Goal: Transaction & Acquisition: Book appointment/travel/reservation

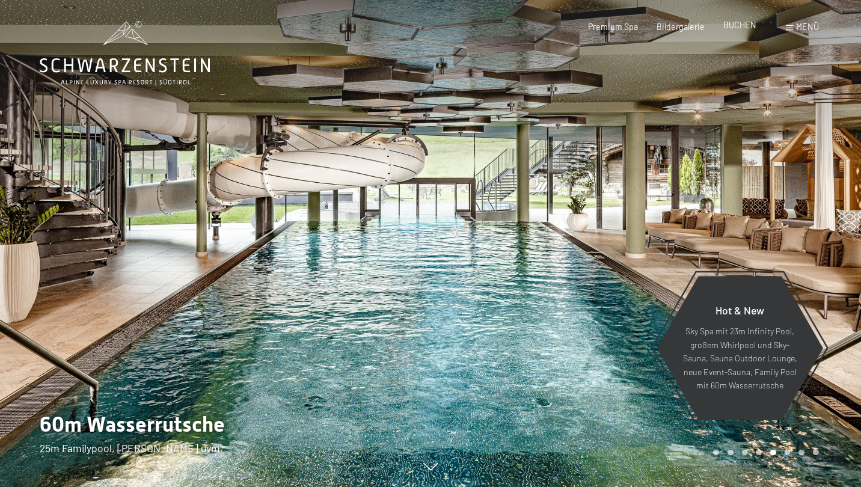
click at [743, 29] on span "BUCHEN" at bounding box center [740, 25] width 33 height 10
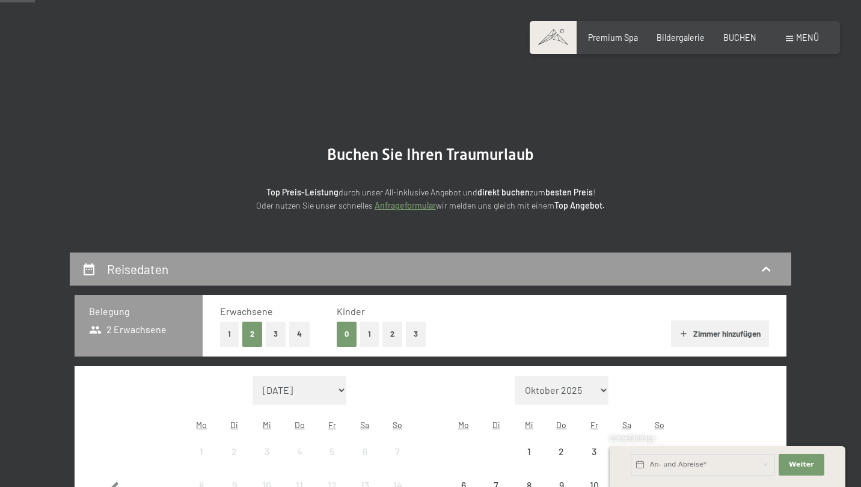
scroll to position [246, 0]
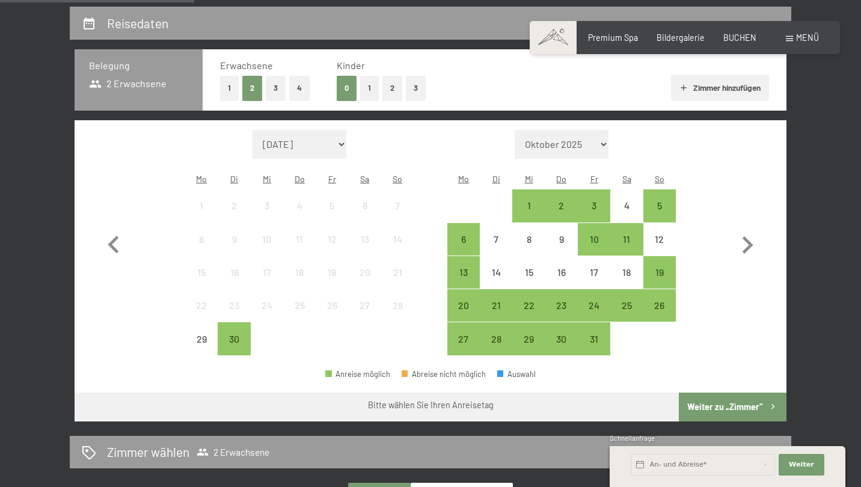
click at [233, 81] on button "1" at bounding box center [229, 88] width 19 height 25
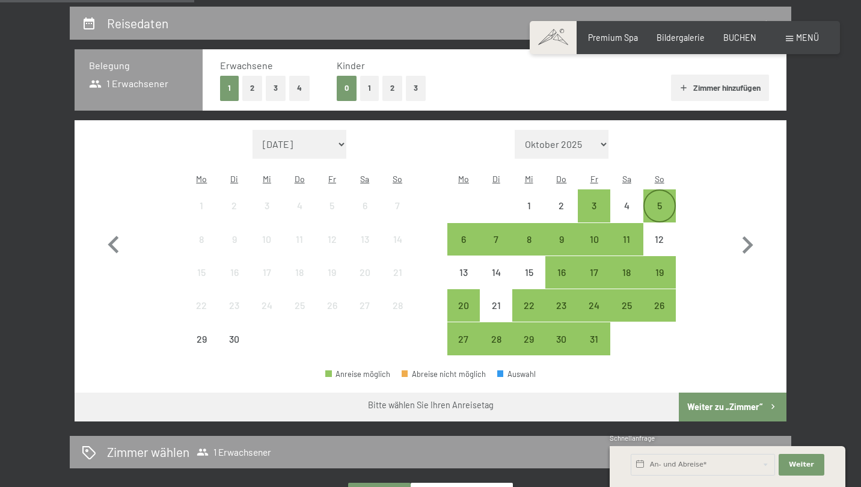
click at [670, 201] on div "5" at bounding box center [660, 216] width 30 height 30
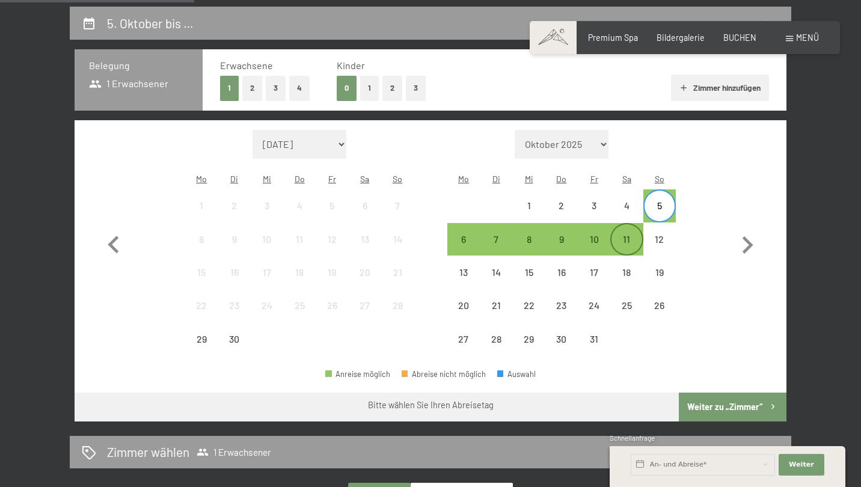
click at [624, 235] on div "11" at bounding box center [627, 250] width 30 height 30
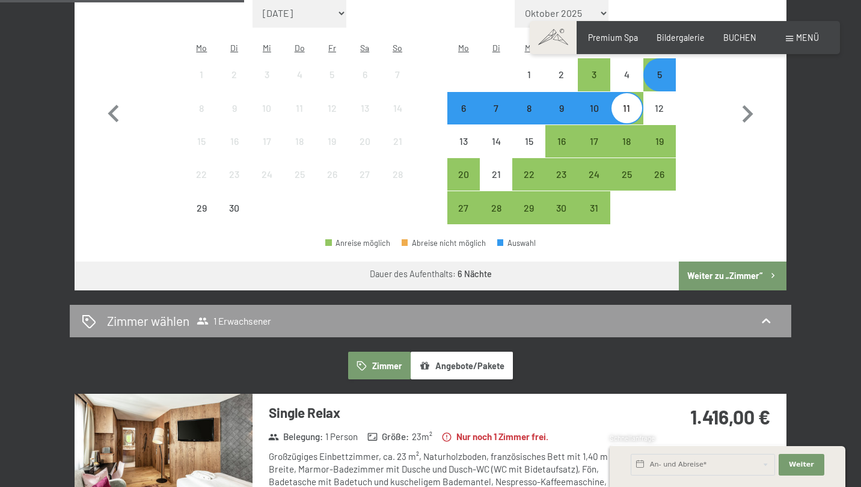
click at [731, 262] on button "Weiter zu „Zimmer“" at bounding box center [733, 276] width 108 height 29
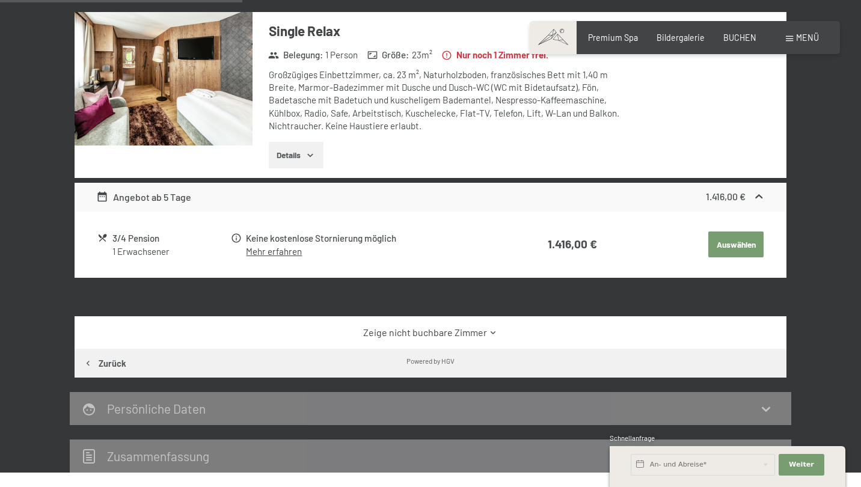
scroll to position [433, 0]
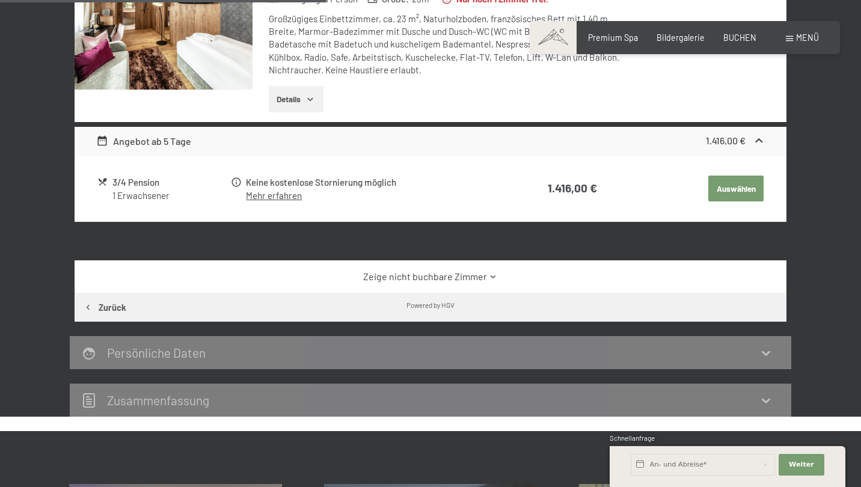
click at [446, 270] on link "Zeige nicht buchbare Zimmer" at bounding box center [430, 276] width 669 height 13
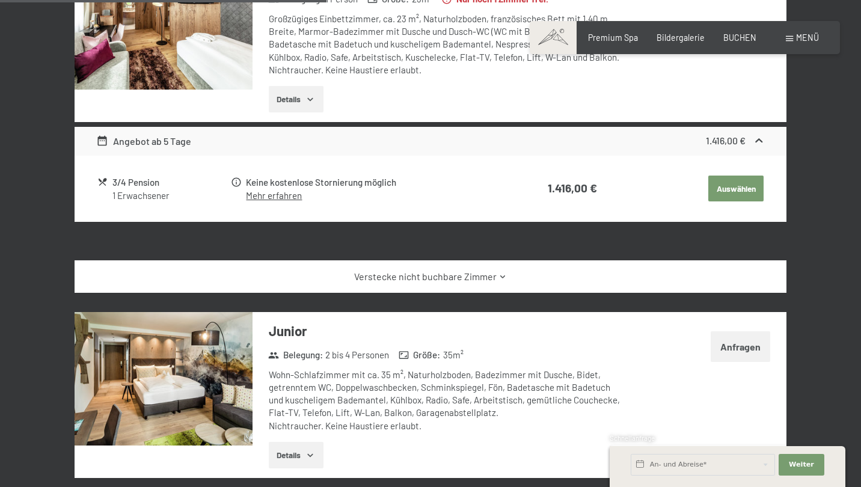
click at [446, 270] on link "Verstecke nicht buchbare Zimmer" at bounding box center [430, 276] width 669 height 13
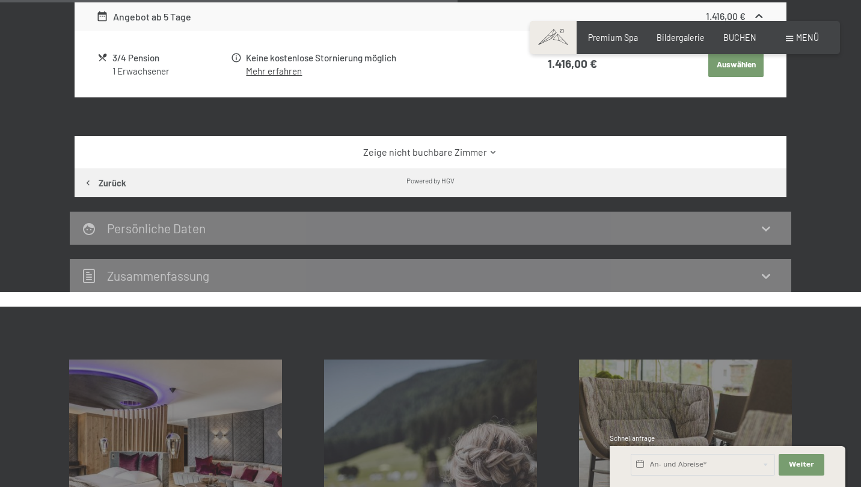
scroll to position [644, 0]
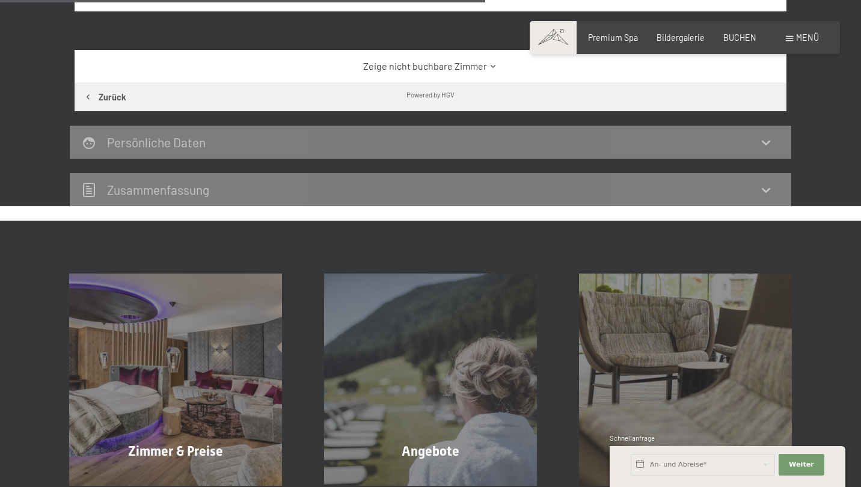
click at [396, 149] on div "Persönliche Daten" at bounding box center [431, 142] width 722 height 33
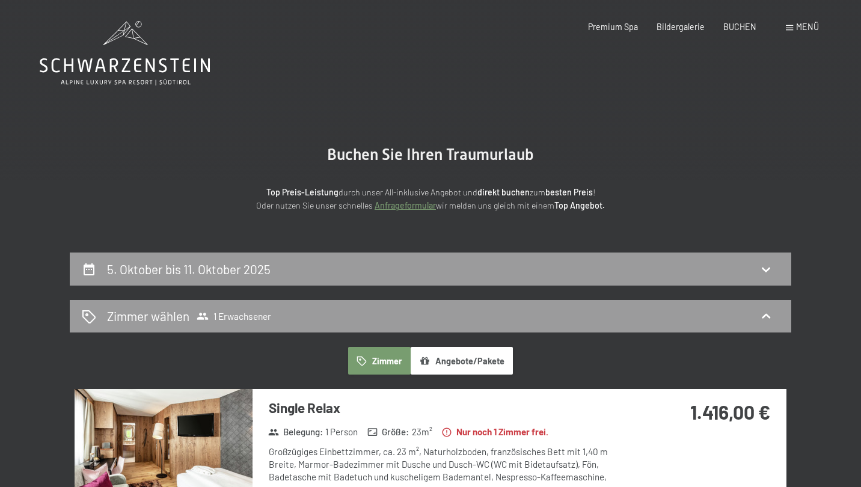
scroll to position [0, 0]
click at [620, 31] on div "Premium Spa" at bounding box center [613, 25] width 50 height 12
click at [621, 28] on span "Premium Spa" at bounding box center [613, 25] width 50 height 10
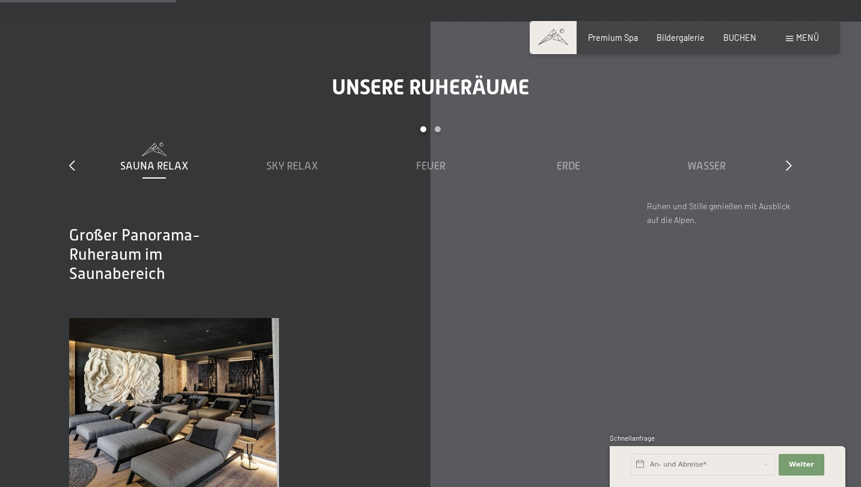
scroll to position [1542, 0]
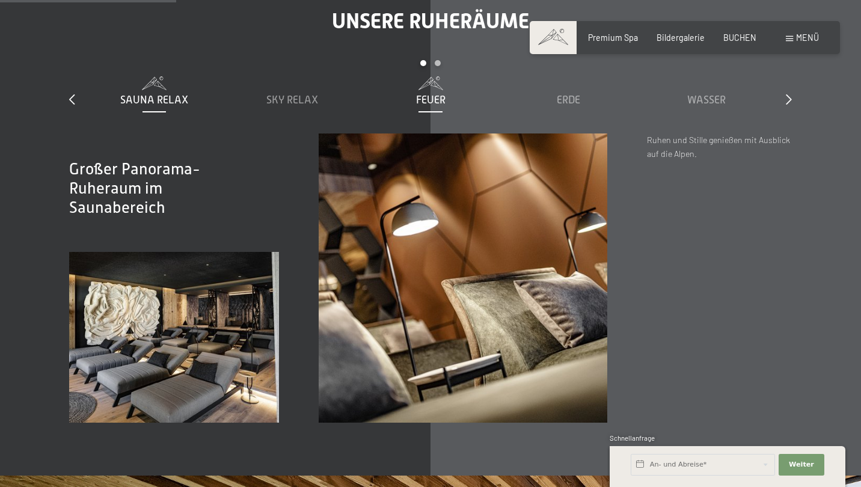
click at [435, 94] on span "Feuer" at bounding box center [430, 100] width 29 height 12
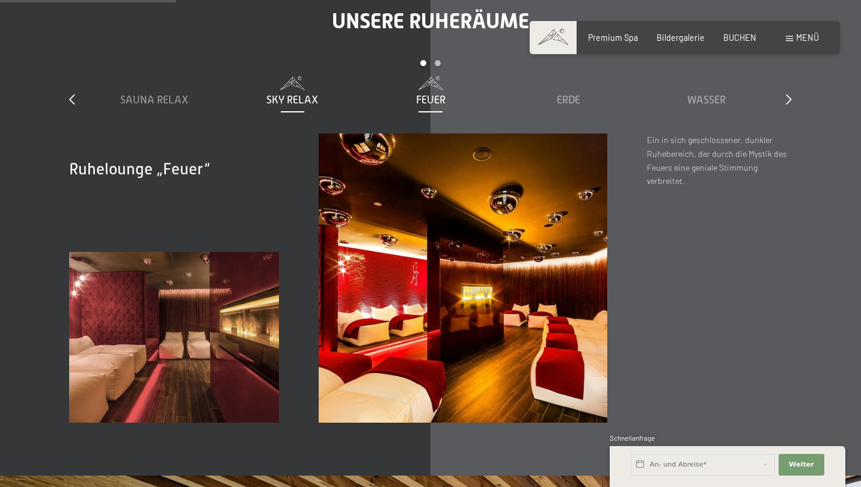
click at [302, 94] on span "Sky Relax" at bounding box center [292, 100] width 52 height 12
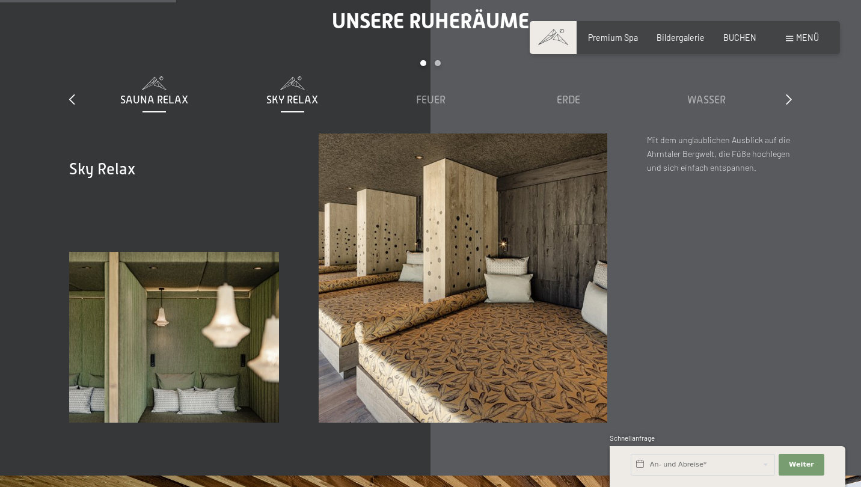
click at [136, 94] on span "Sauna Relax" at bounding box center [154, 100] width 68 height 12
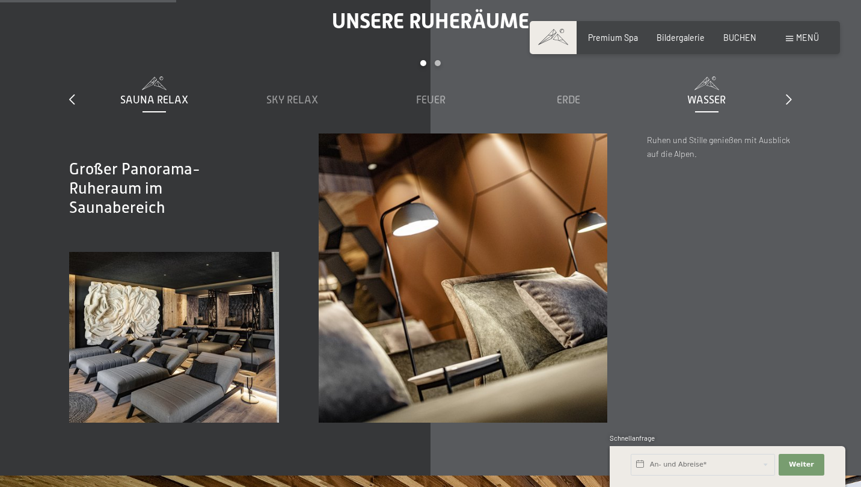
click at [688, 94] on span "Wasser" at bounding box center [707, 100] width 38 height 12
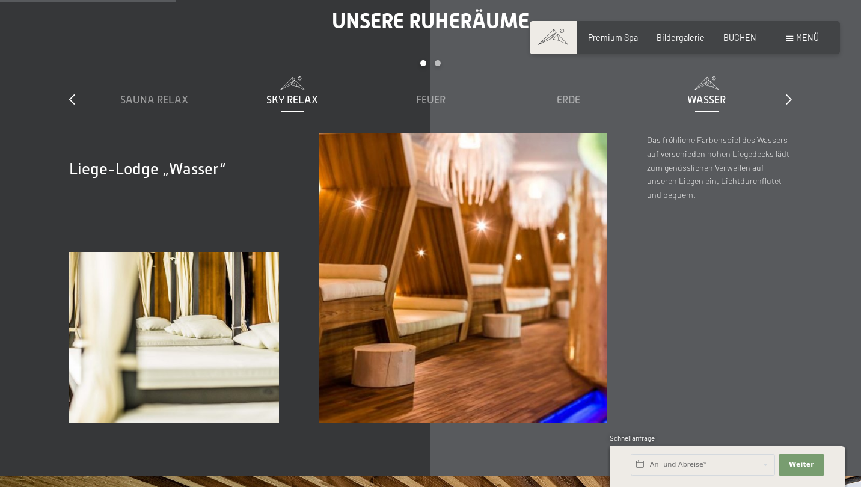
click at [277, 76] on span at bounding box center [293, 82] width 128 height 13
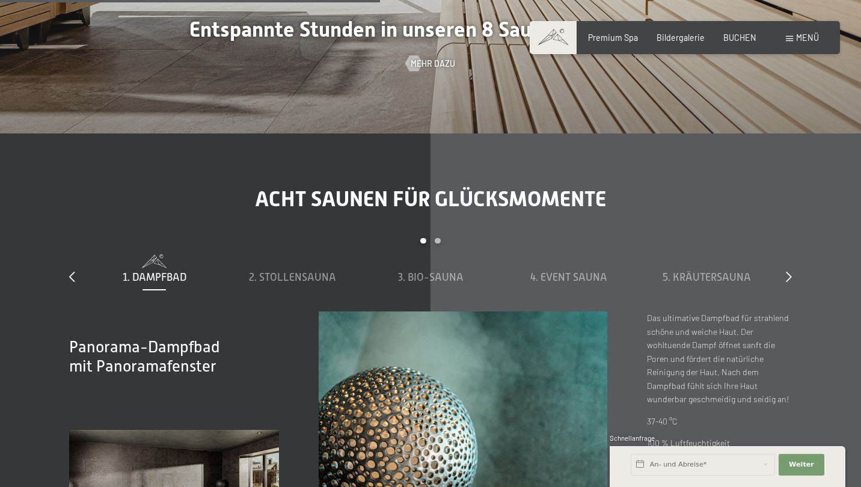
scroll to position [3364, 0]
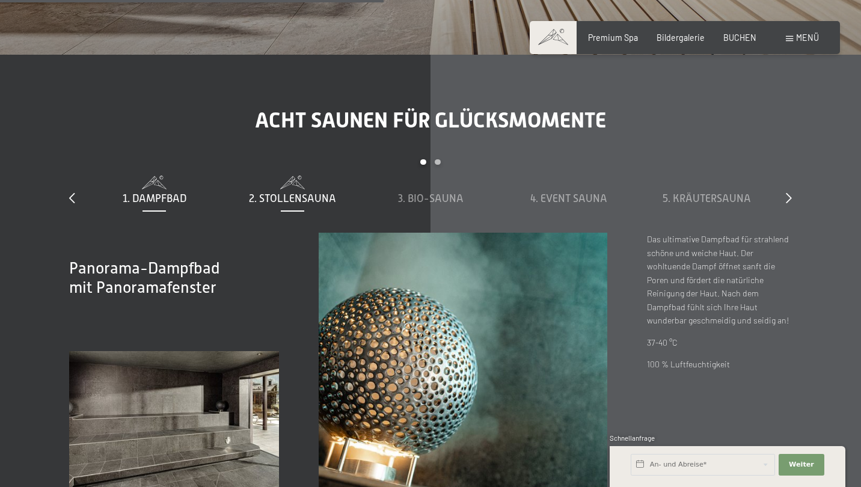
click at [274, 176] on span at bounding box center [293, 182] width 128 height 13
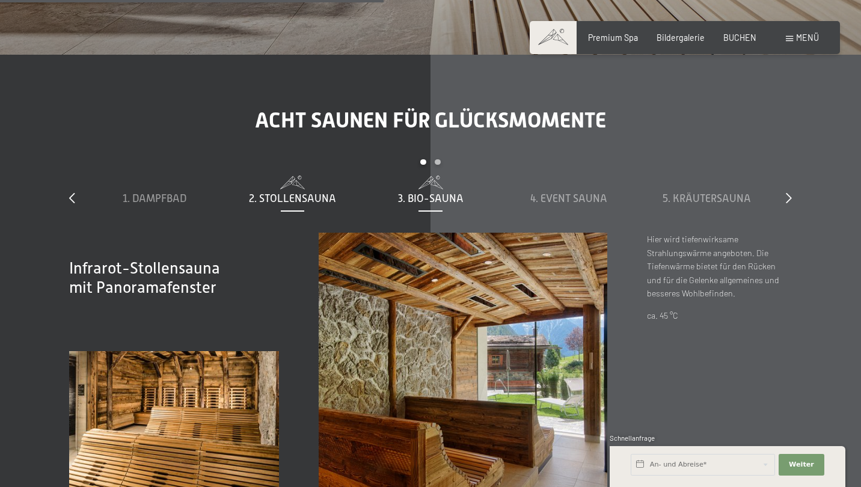
click at [416, 176] on div "3. Bio-Sauna" at bounding box center [431, 191] width 128 height 31
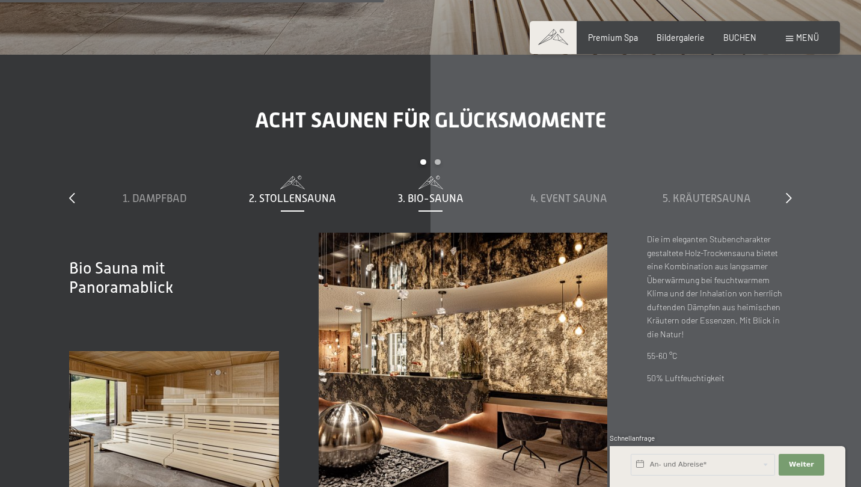
click at [310, 192] on span "2. Stollensauna" at bounding box center [292, 198] width 87 height 12
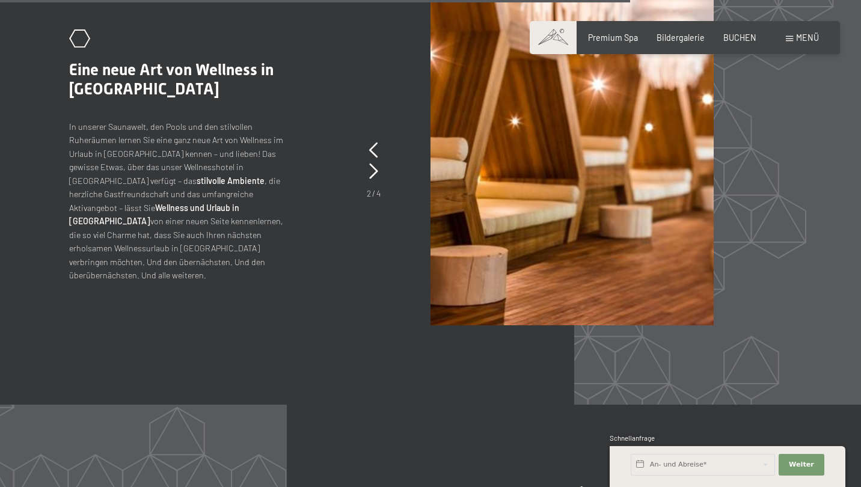
scroll to position [4651, 0]
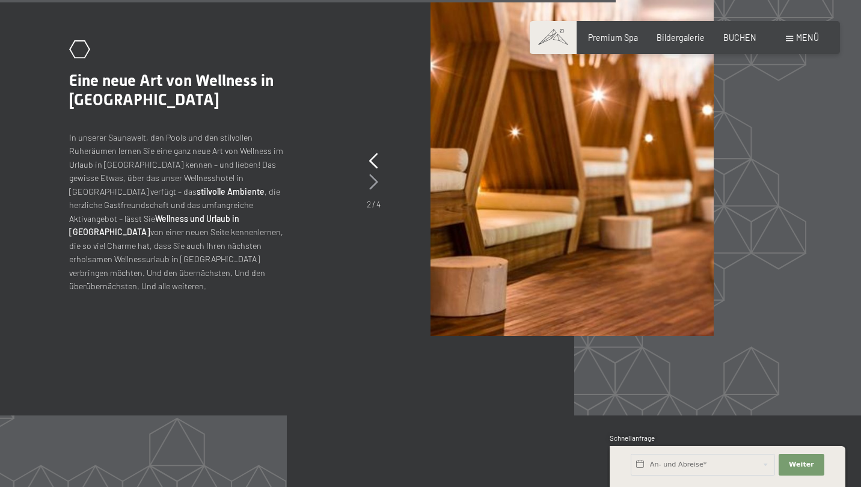
click at [372, 174] on icon at bounding box center [373, 182] width 9 height 16
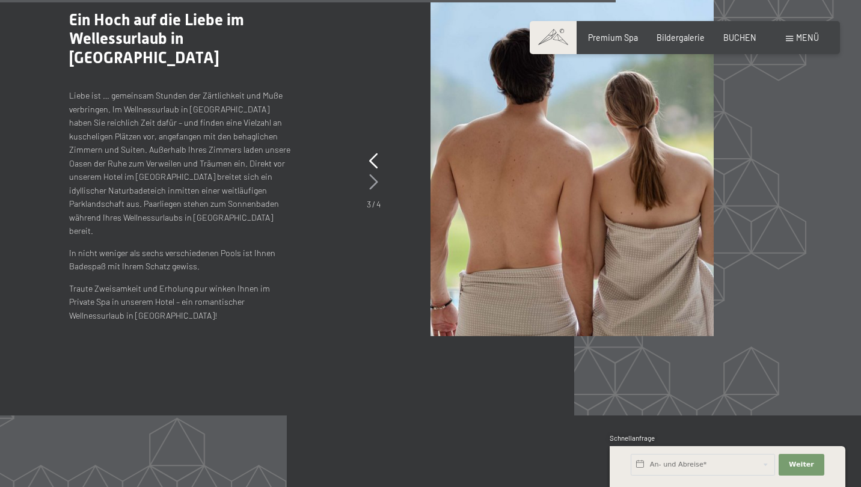
click at [372, 174] on icon at bounding box center [373, 182] width 9 height 16
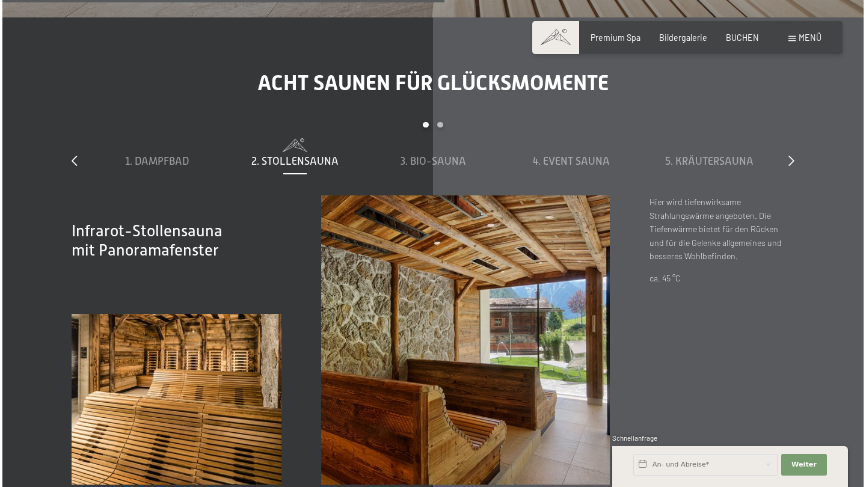
scroll to position [3433, 0]
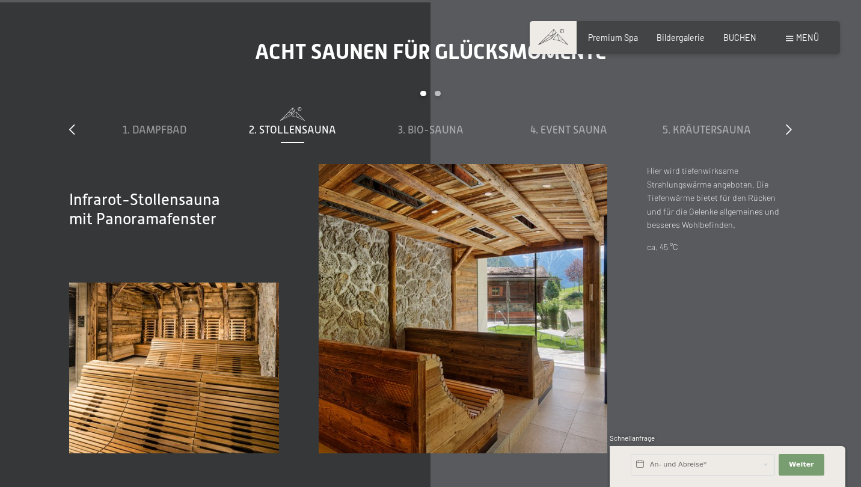
click at [789, 44] on div "Buchen Anfragen Premium Spa Bildergalerie BUCHEN Menü DE IT EN Gutschein Bilder…" at bounding box center [685, 38] width 268 height 12
click at [792, 40] on span at bounding box center [789, 38] width 7 height 5
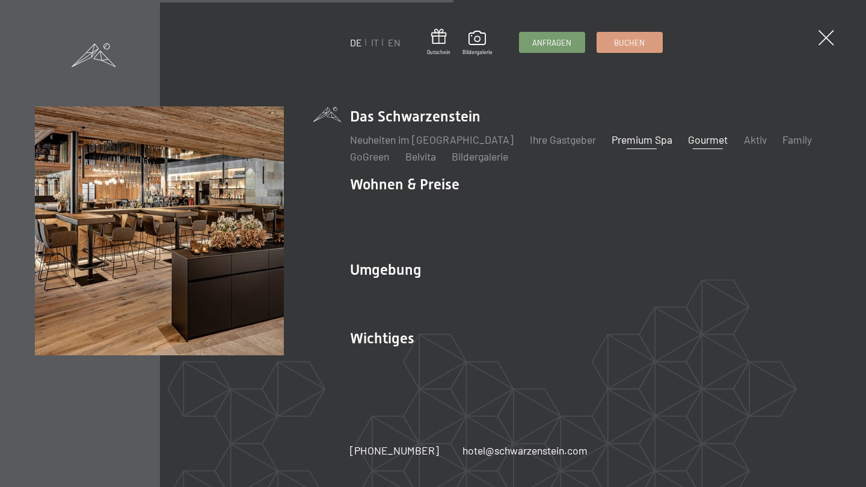
click at [688, 145] on link "Gourmet" at bounding box center [708, 139] width 40 height 13
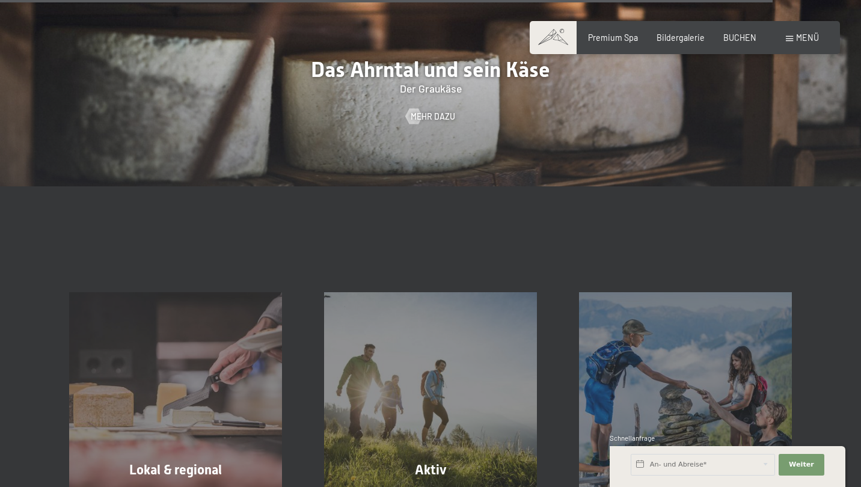
scroll to position [3167, 0]
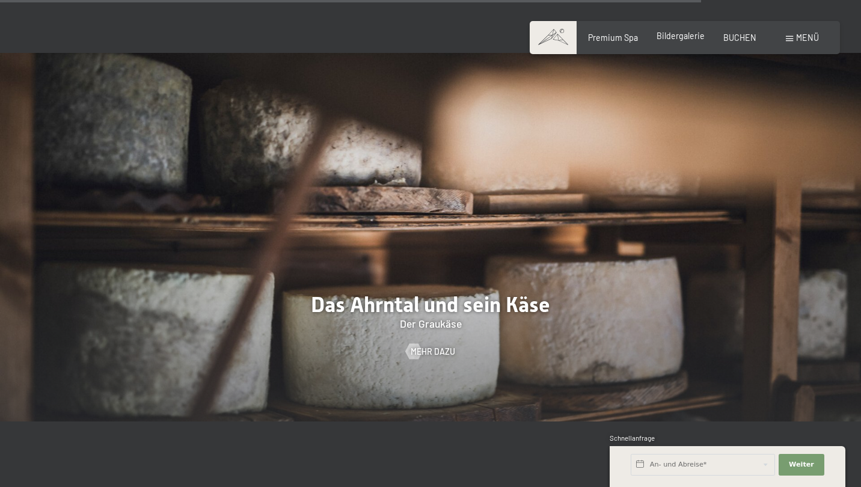
click at [682, 37] on span "Bildergalerie" at bounding box center [681, 36] width 48 height 10
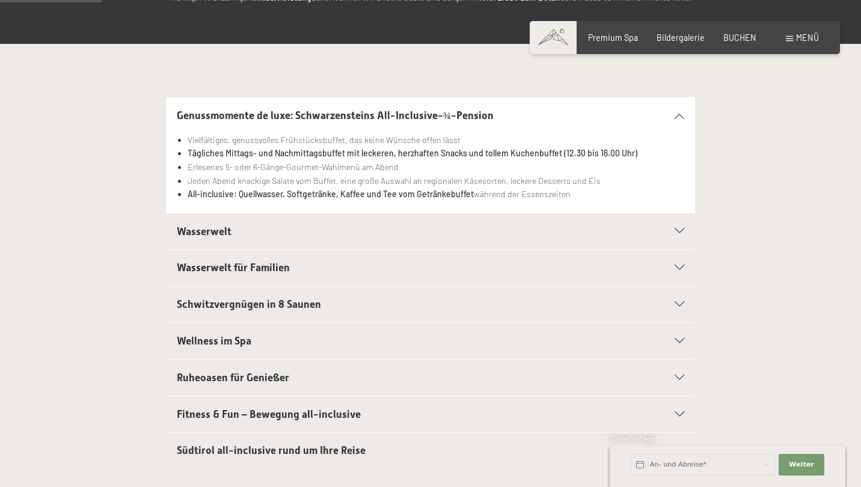
scroll to position [240, 0]
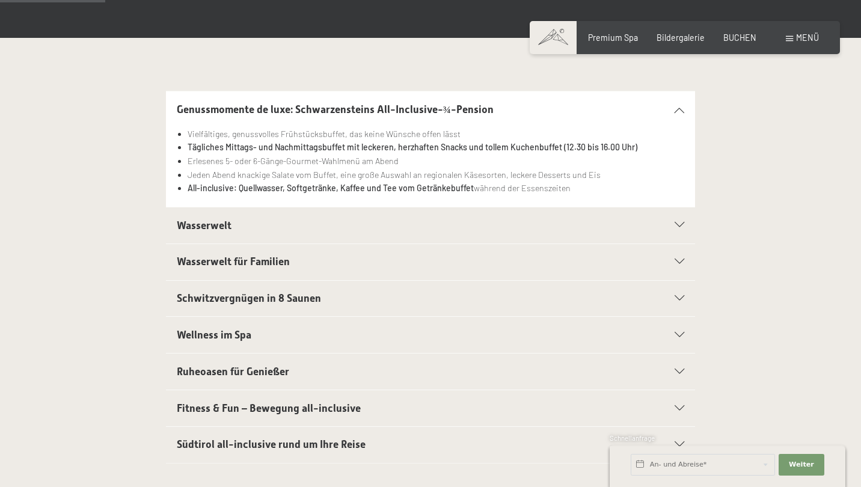
click at [306, 218] on h2 "Wasserwelt" at bounding box center [405, 225] width 457 height 15
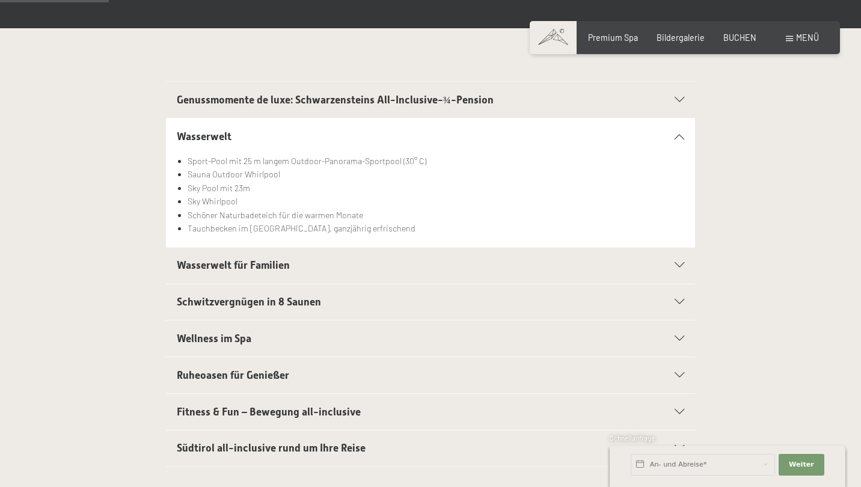
scroll to position [254, 0]
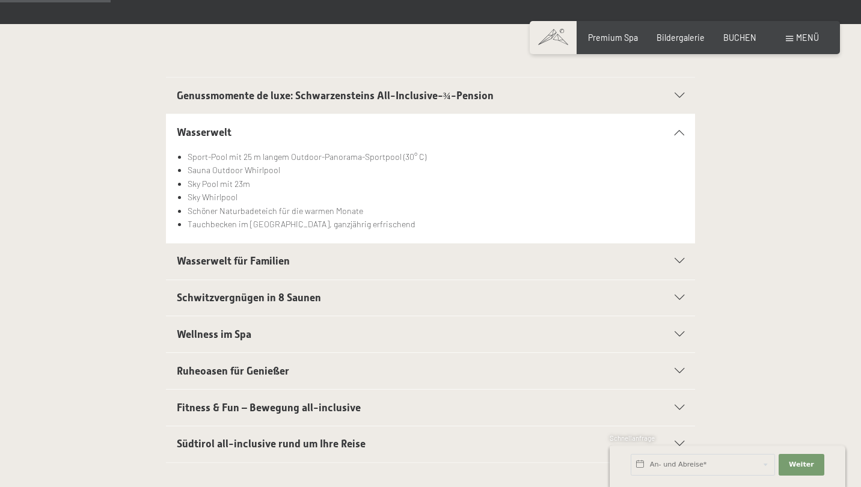
click at [272, 267] on div "Wasserwelt für Familien" at bounding box center [431, 262] width 508 height 36
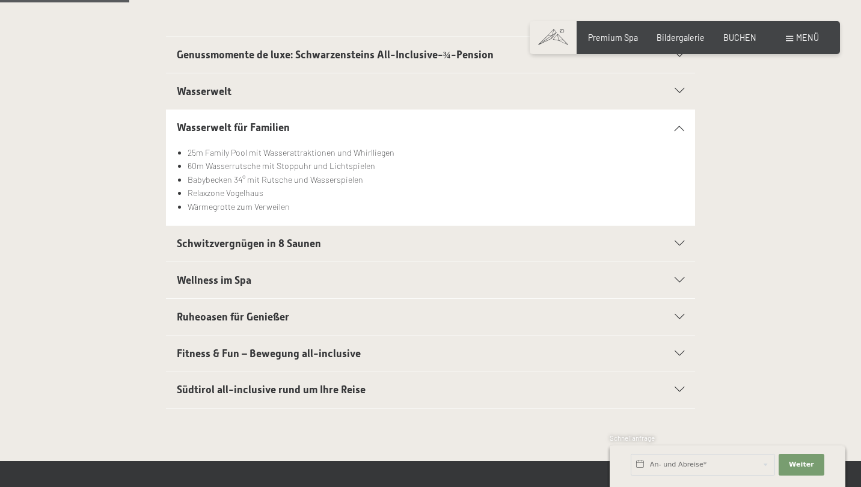
scroll to position [296, 0]
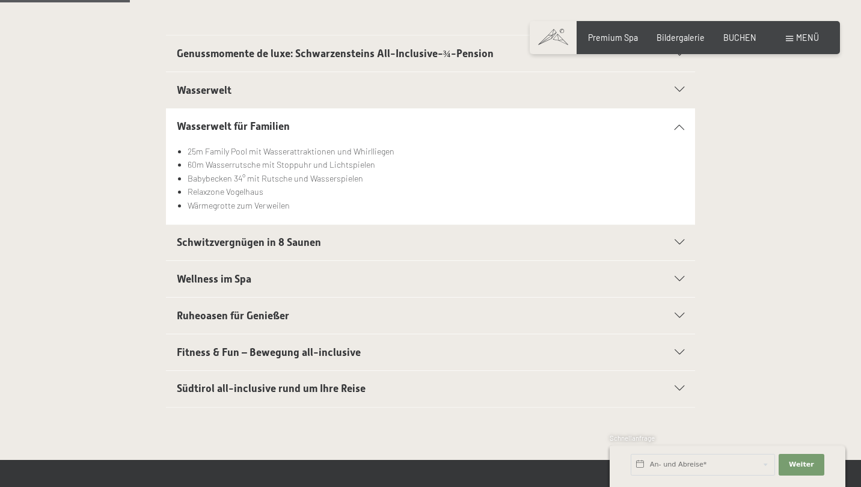
click at [271, 277] on h2 "Wellness im Spa" at bounding box center [405, 279] width 457 height 15
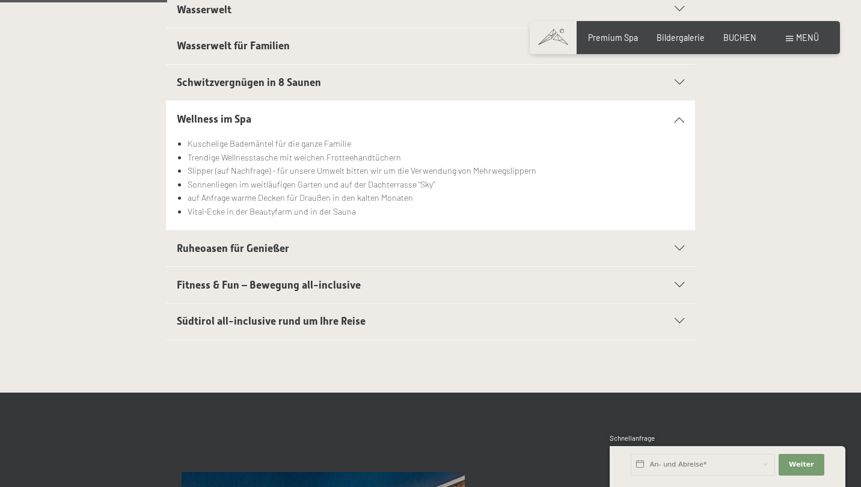
scroll to position [384, 0]
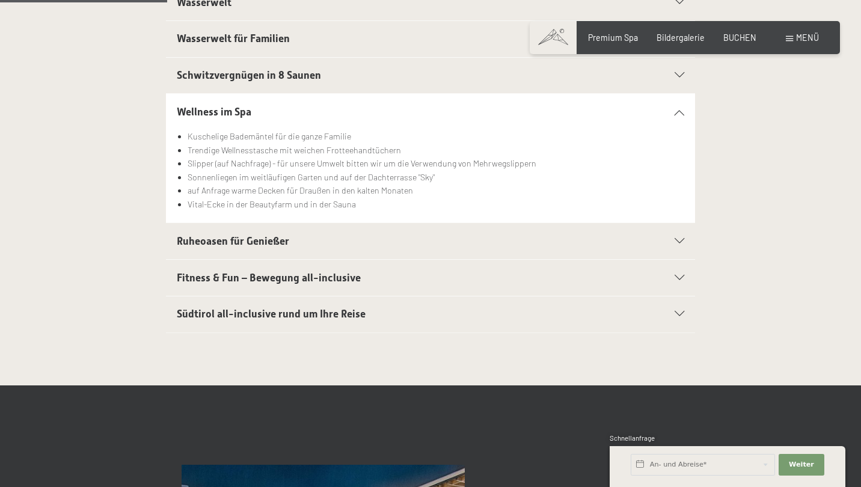
click at [300, 248] on div "Ruheoasen für Genießer" at bounding box center [431, 241] width 508 height 36
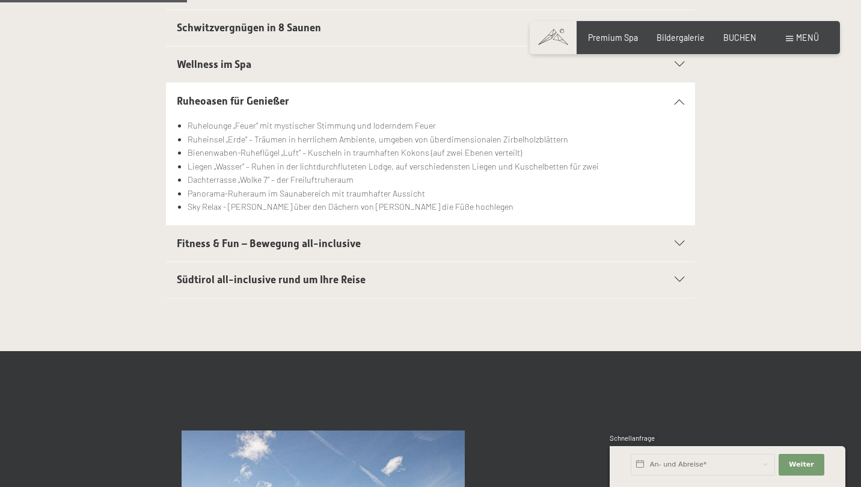
scroll to position [432, 0]
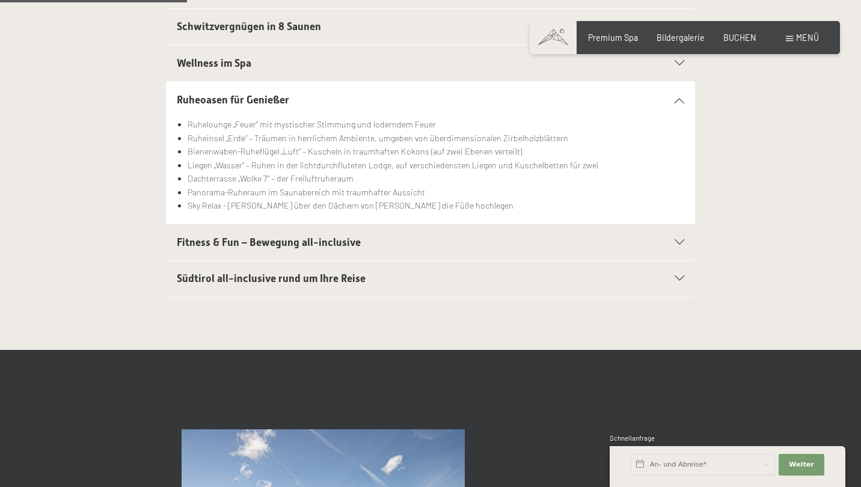
click at [313, 250] on div "Fitness & Fun – Bewegung all-inclusive" at bounding box center [431, 242] width 508 height 36
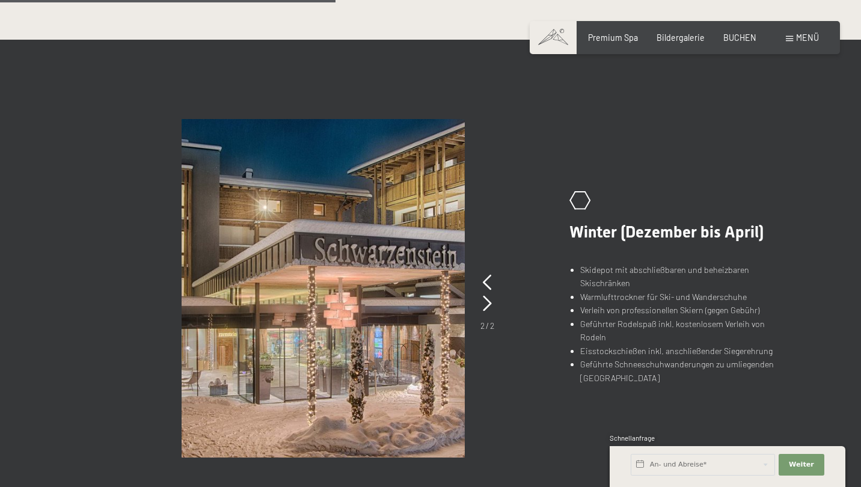
scroll to position [814, 0]
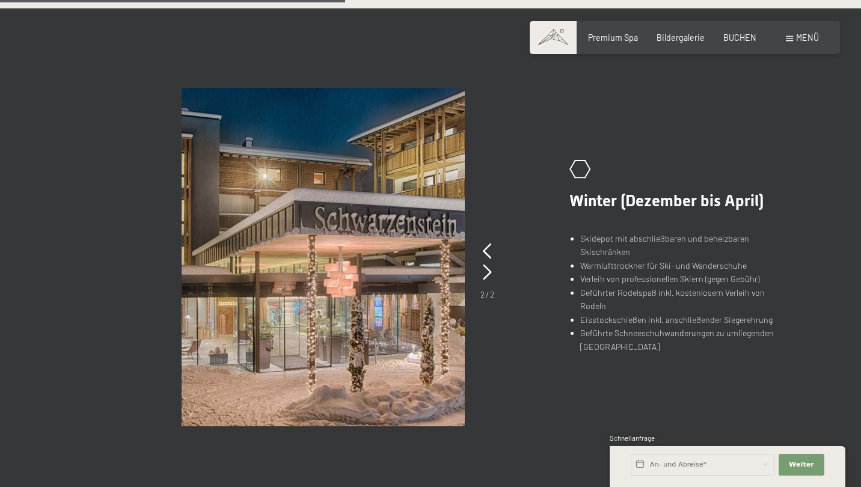
click at [492, 269] on div "2 / 2" at bounding box center [488, 271] width 14 height 60
click at [490, 272] on icon at bounding box center [487, 273] width 9 height 16
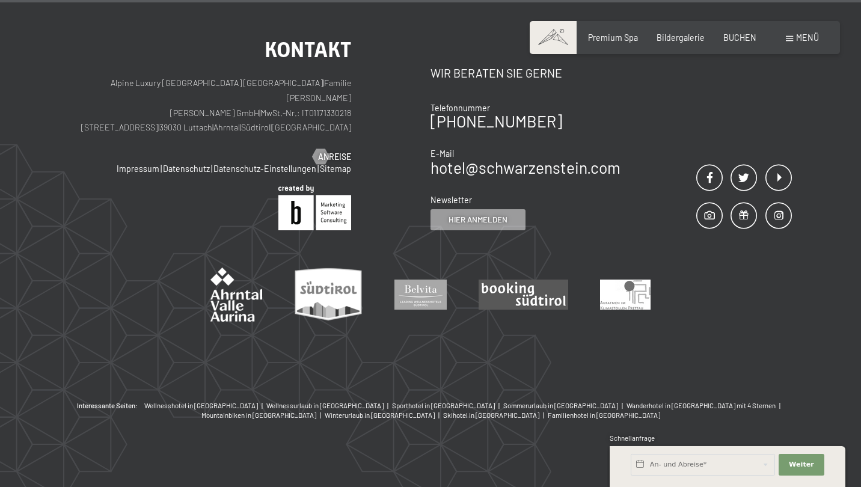
scroll to position [2083, 0]
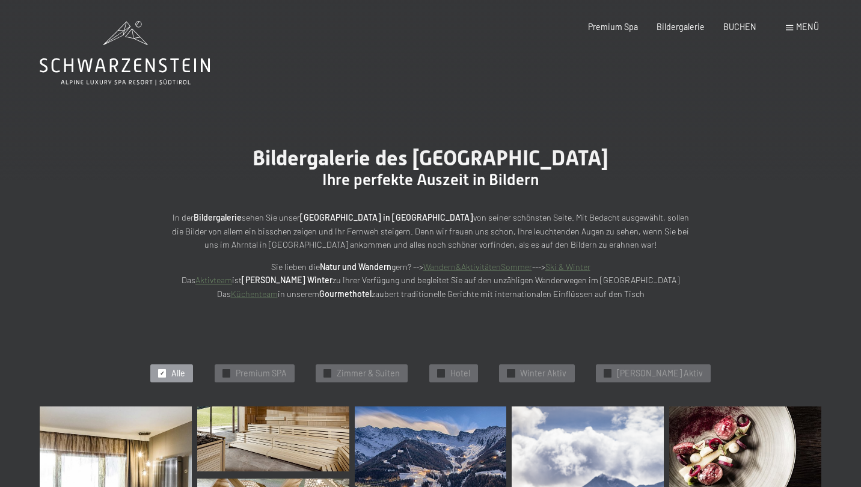
click at [807, 32] on div "Menü" at bounding box center [802, 27] width 33 height 12
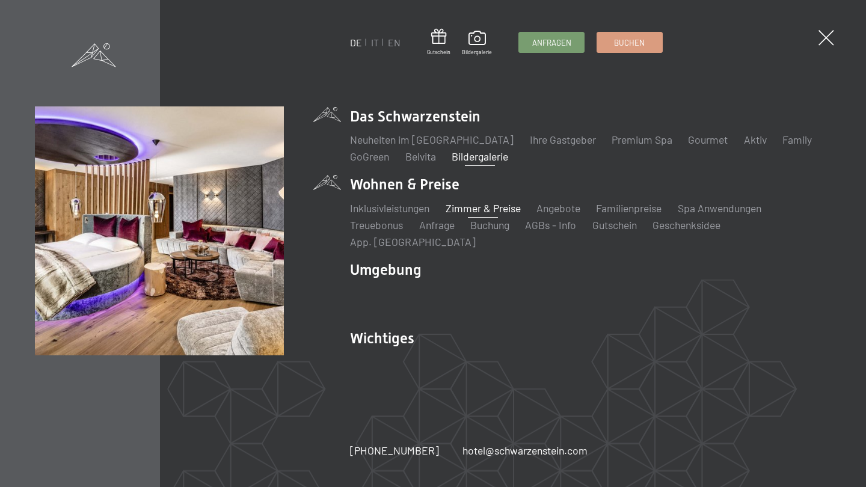
click at [493, 213] on link "Zimmer & Preise" at bounding box center [483, 208] width 75 height 13
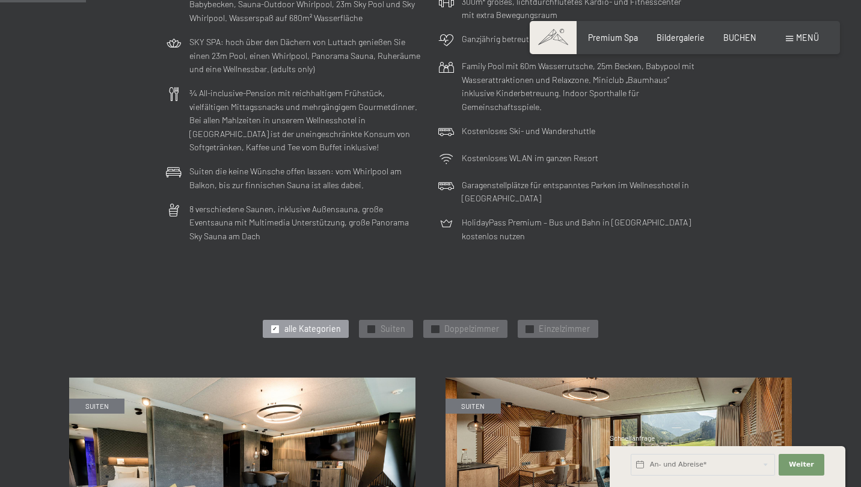
scroll to position [461, 0]
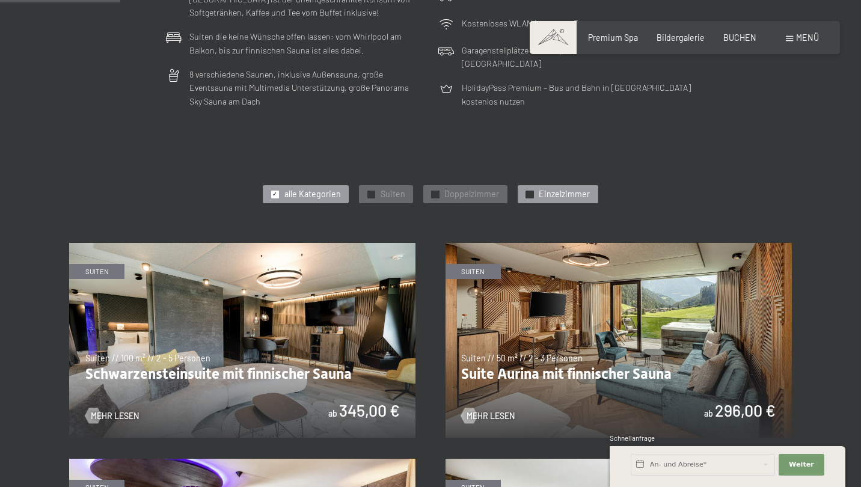
click at [539, 188] on span "Einzelzimmer" at bounding box center [564, 194] width 51 height 12
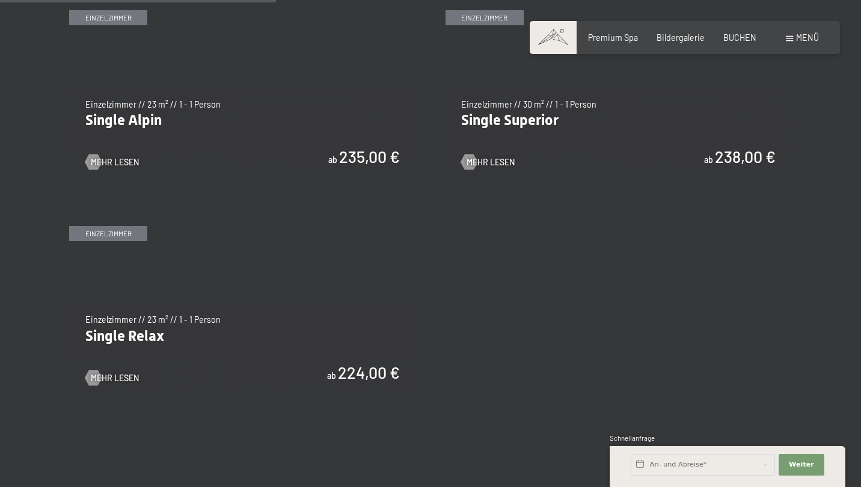
scroll to position [722, 0]
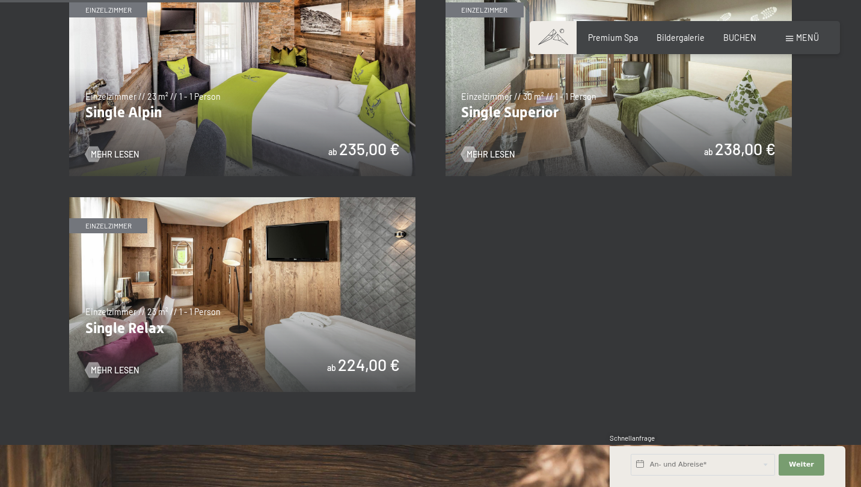
click at [337, 251] on img at bounding box center [242, 294] width 346 height 195
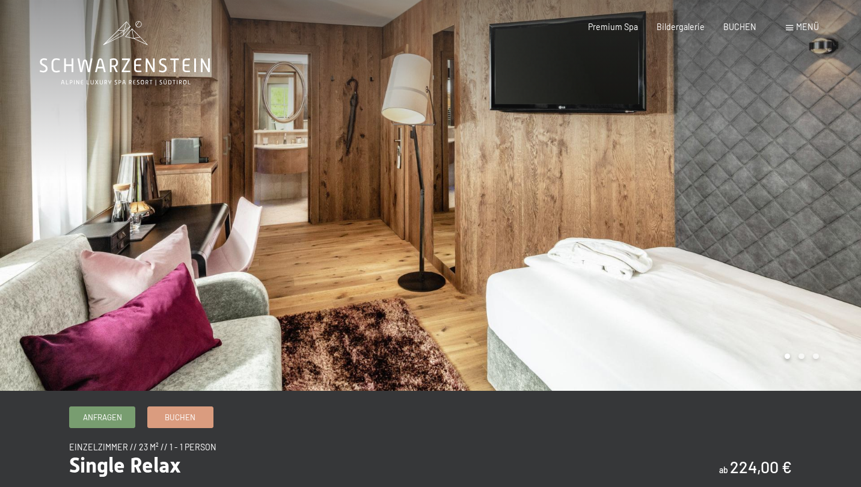
click at [467, 182] on div at bounding box center [646, 195] width 431 height 391
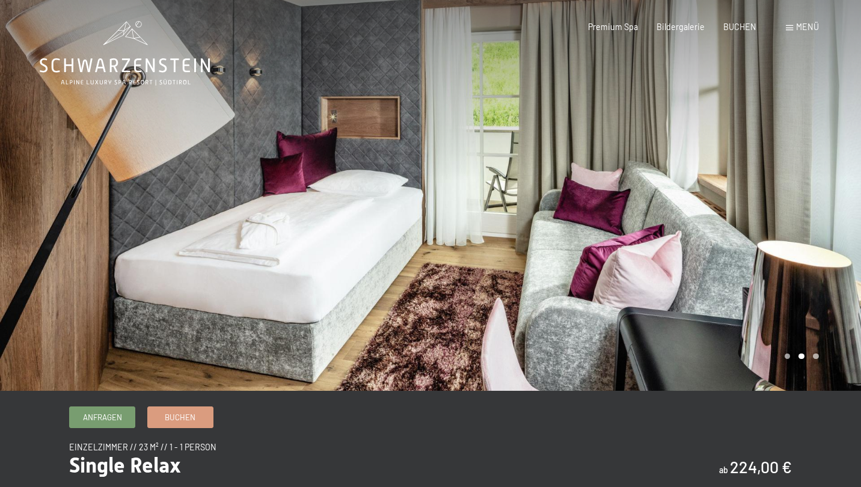
click at [467, 196] on div at bounding box center [646, 195] width 431 height 391
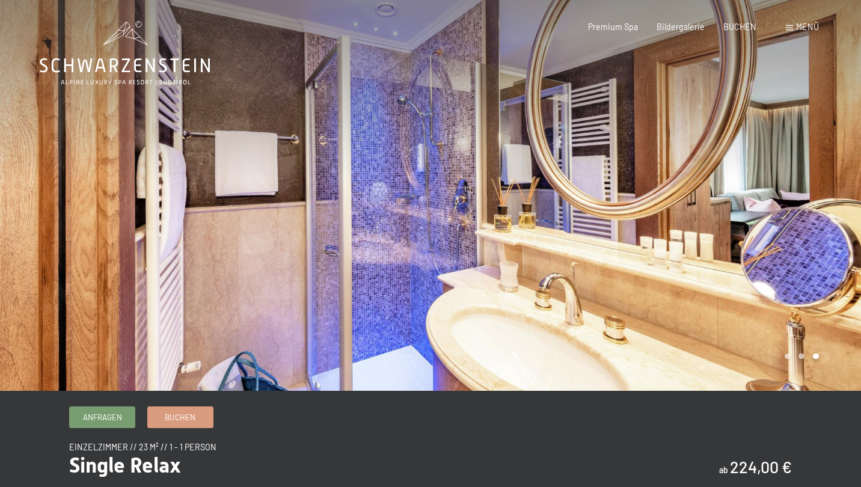
click at [467, 196] on div at bounding box center [646, 195] width 431 height 391
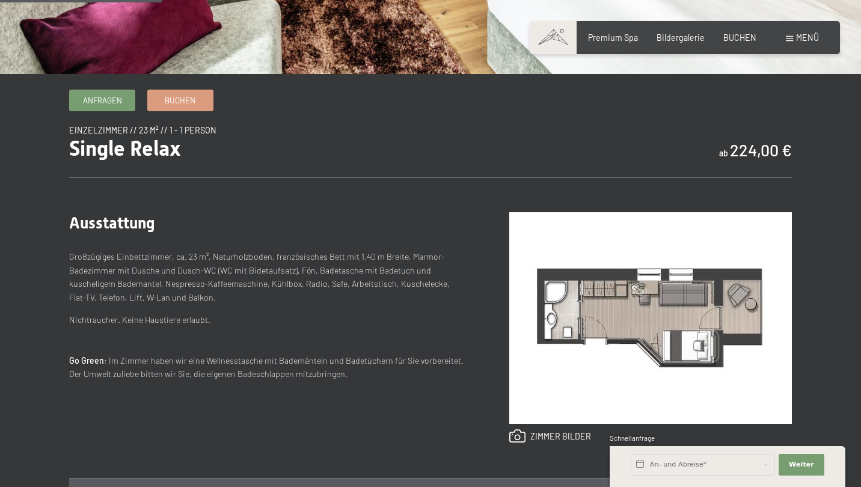
scroll to position [514, 0]
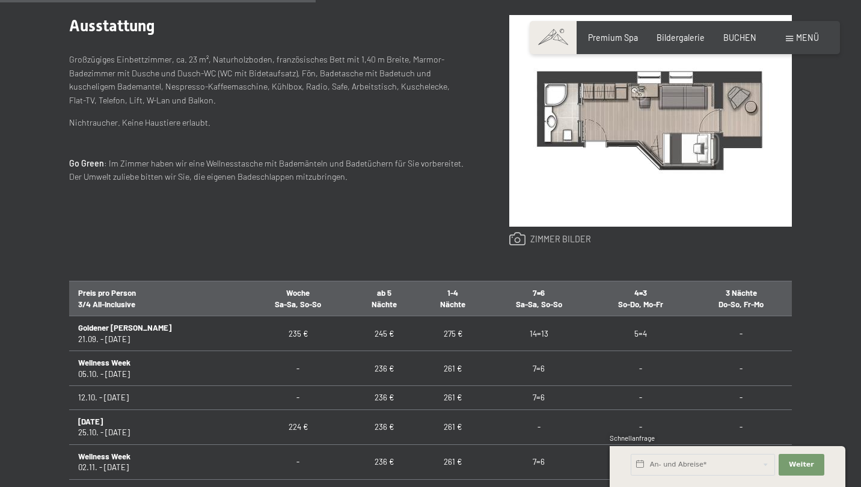
click at [564, 243] on link at bounding box center [550, 239] width 82 height 14
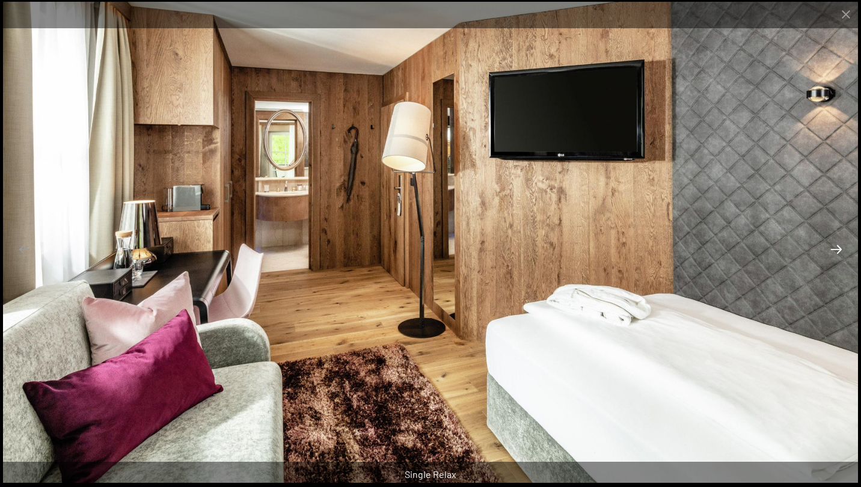
click at [840, 248] on button "Next slide" at bounding box center [836, 249] width 25 height 23
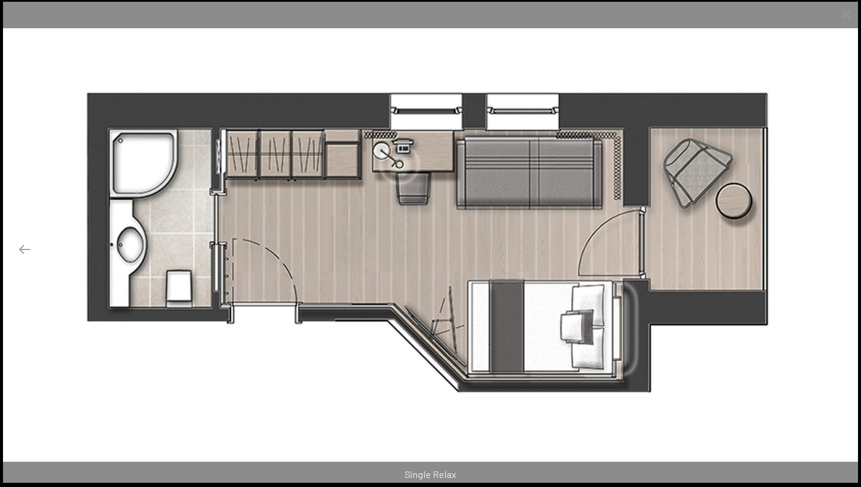
click at [840, 248] on button "Next slide" at bounding box center [836, 249] width 25 height 23
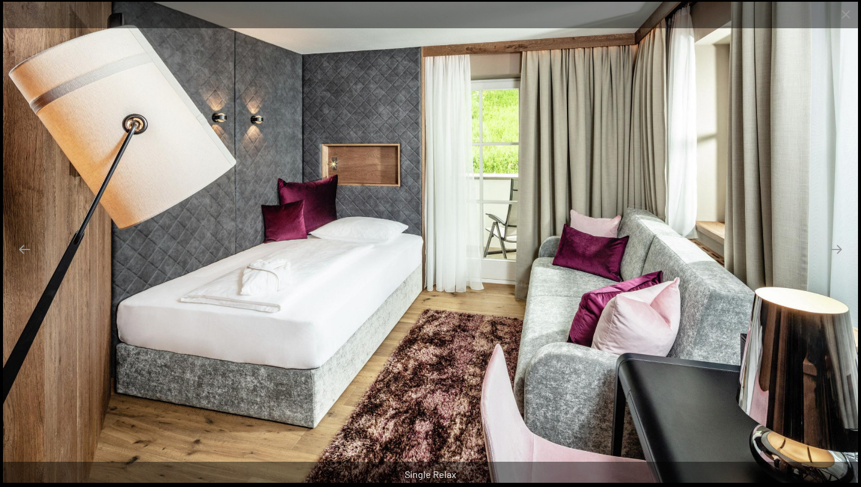
scroll to position [893, 0]
click at [838, 252] on button "Next slide" at bounding box center [836, 249] width 25 height 23
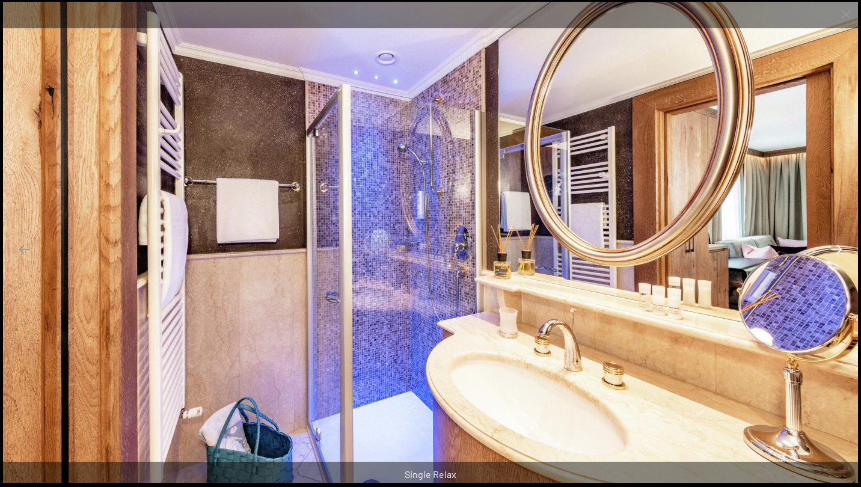
click at [838, 252] on button "Next slide" at bounding box center [836, 249] width 25 height 23
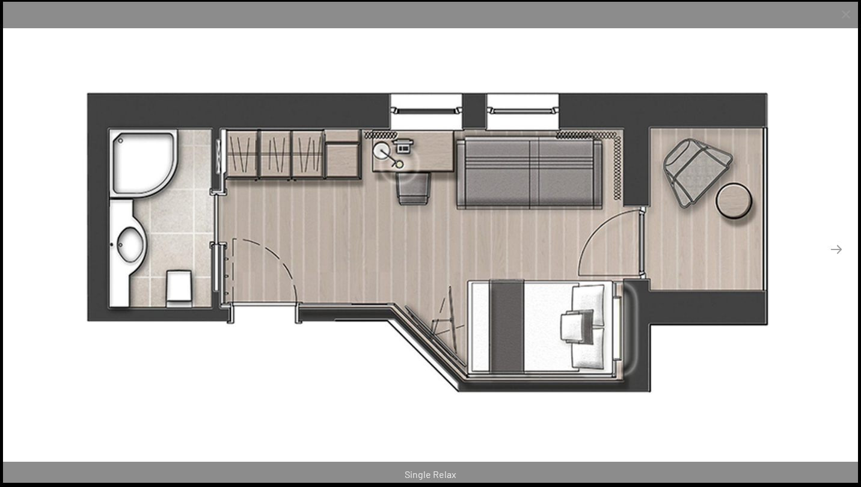
click at [29, 254] on button "Previous slide" at bounding box center [24, 249] width 25 height 23
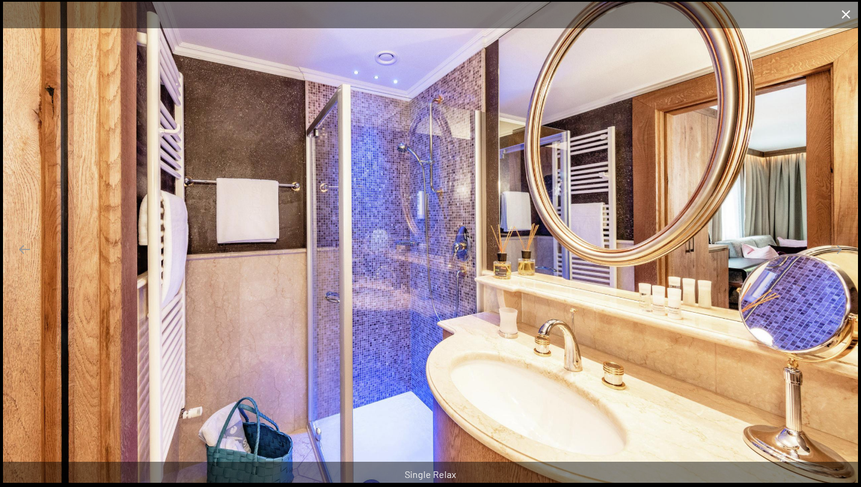
click at [848, 22] on button "Close gallery" at bounding box center [846, 14] width 30 height 28
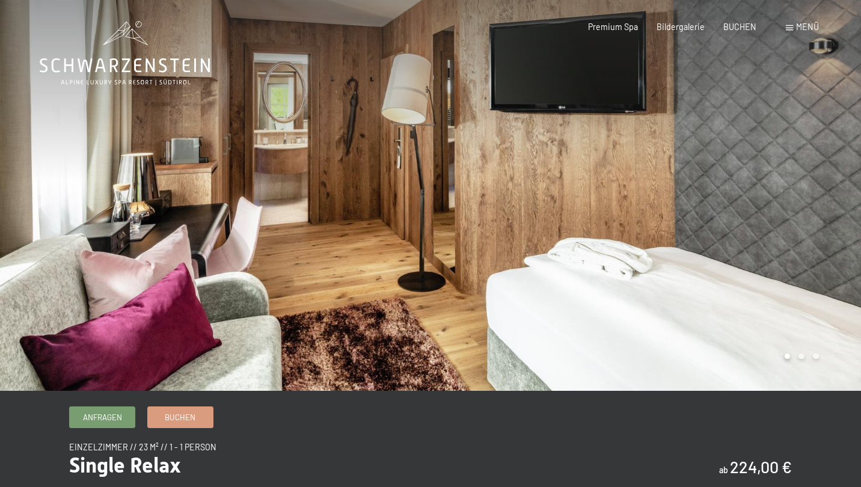
scroll to position [0, 0]
click at [632, 29] on span "Premium Spa" at bounding box center [613, 25] width 50 height 10
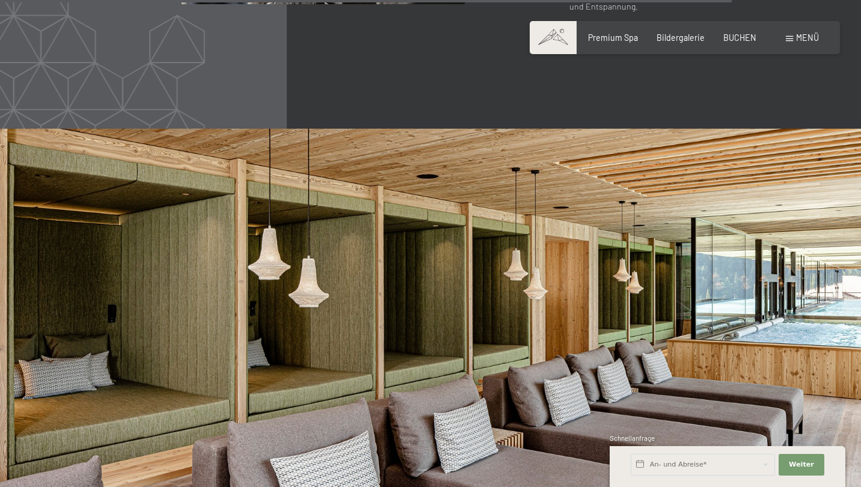
scroll to position [5527, 0]
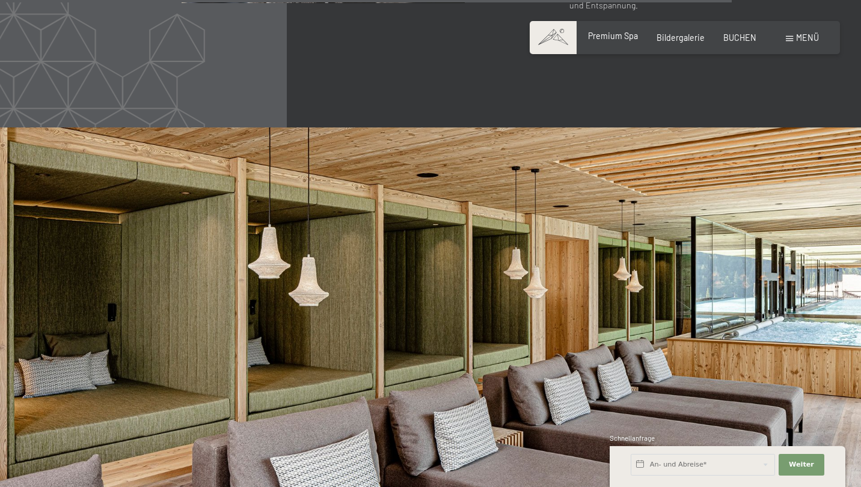
click at [611, 37] on span "Premium Spa" at bounding box center [613, 36] width 50 height 10
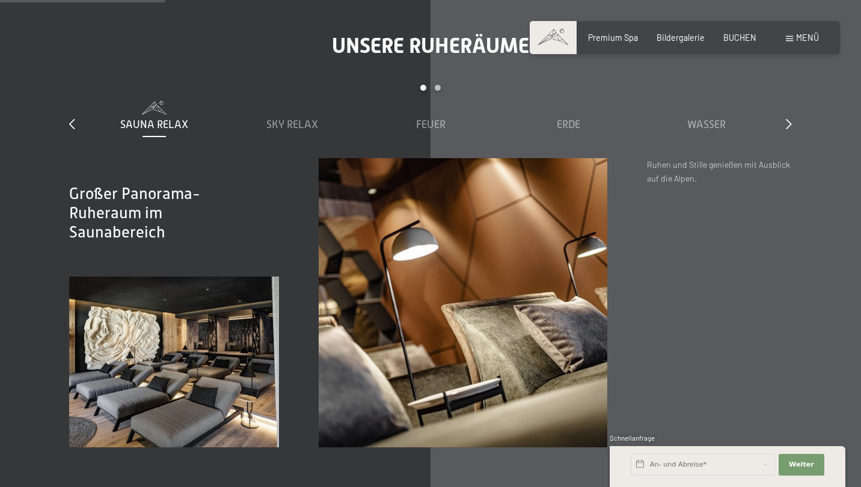
scroll to position [1522, 0]
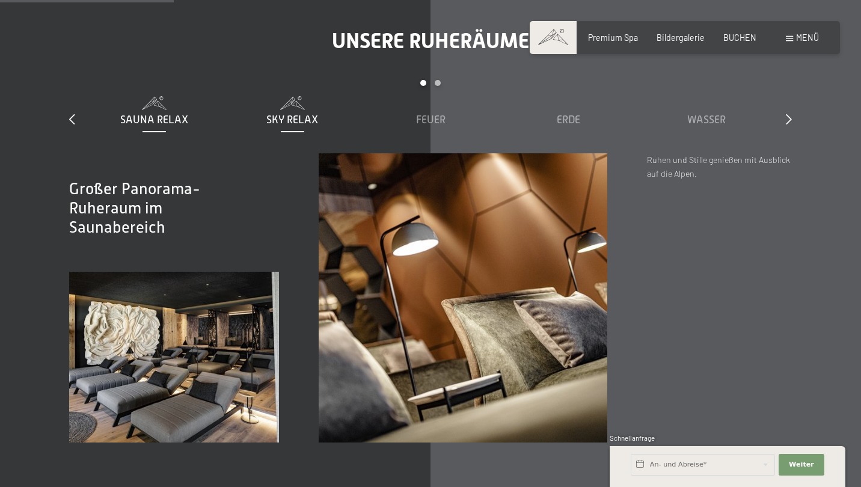
click at [318, 96] on div "Sky Relax" at bounding box center [293, 111] width 128 height 31
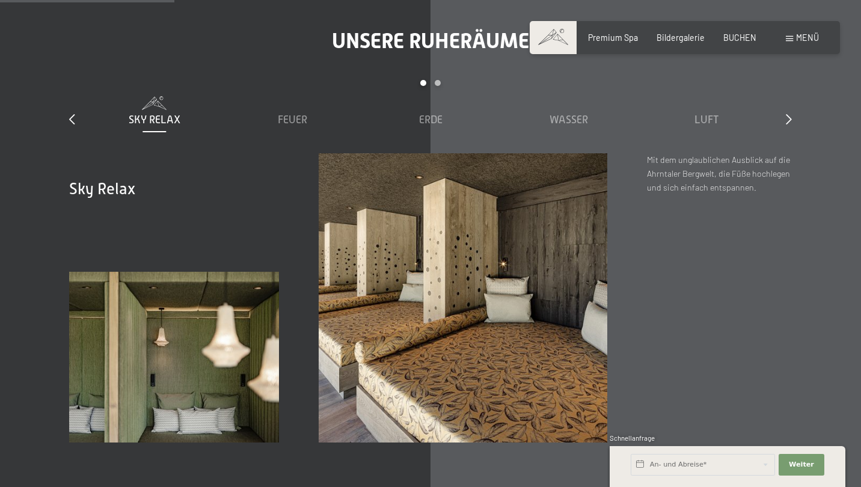
scroll to position [1543, 0]
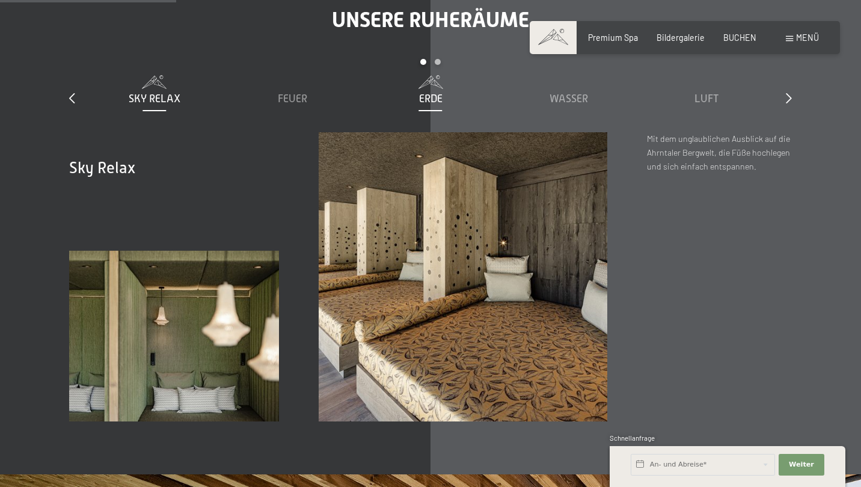
click at [445, 91] on div "Erde" at bounding box center [431, 98] width 128 height 15
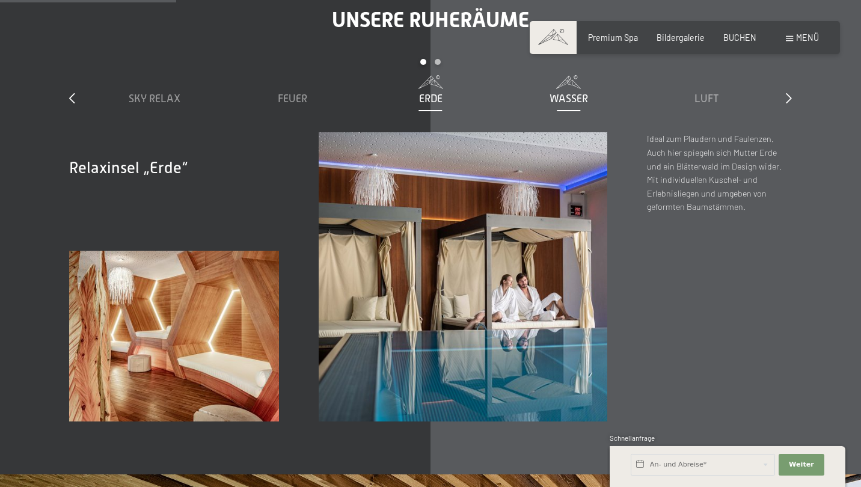
click at [582, 93] on span "Wasser" at bounding box center [569, 99] width 38 height 12
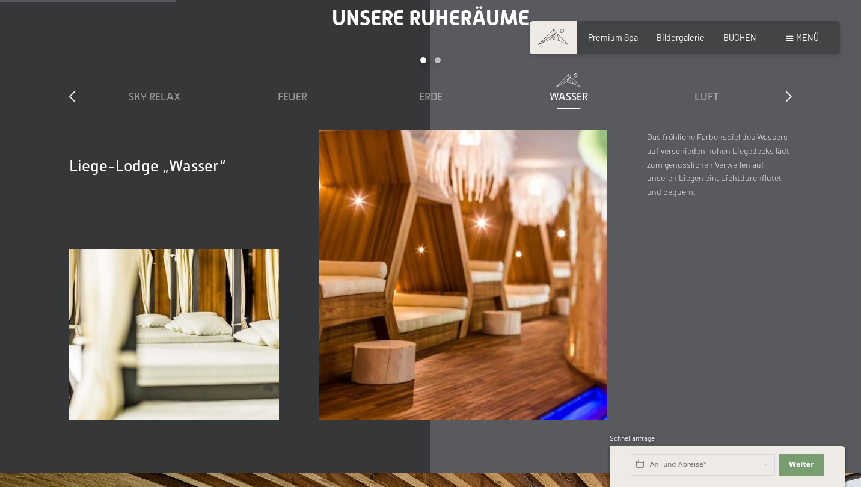
scroll to position [1535, 0]
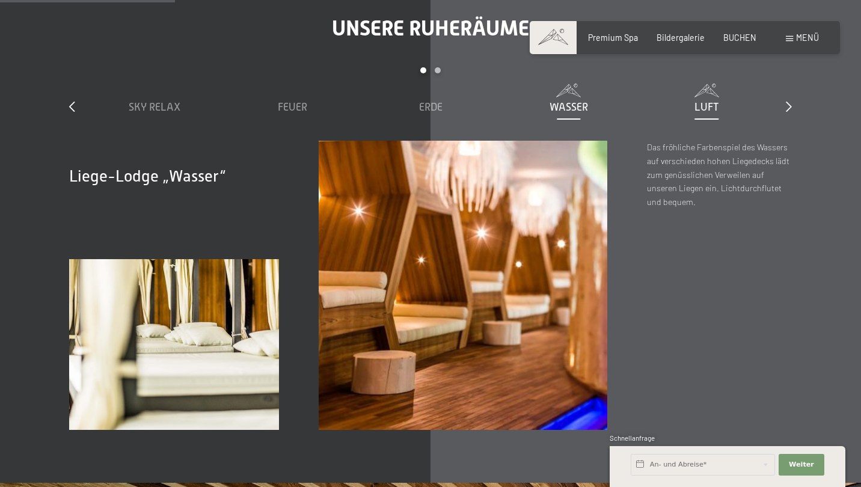
click at [723, 100] on div "Luft" at bounding box center [707, 107] width 128 height 15
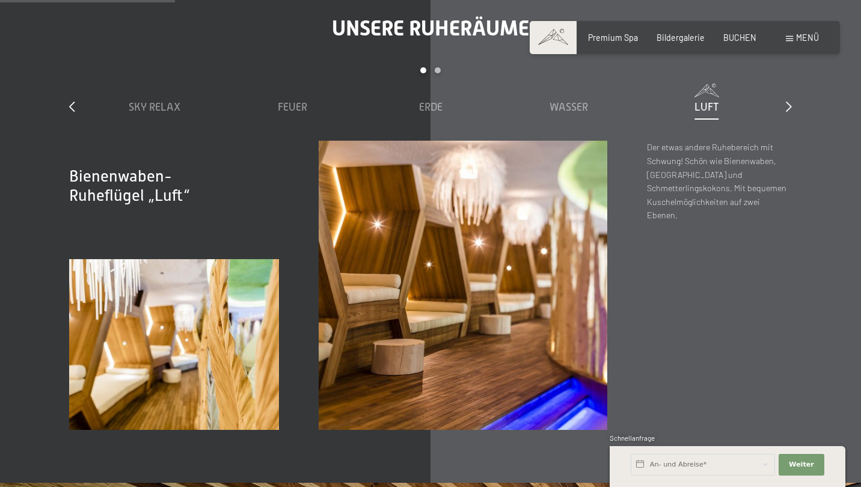
click at [793, 88] on div "Unsere Ruheräume slide 2 to 6 of 7 Sauna Relax Sky Relax Feuer Erde Wasser Luft…" at bounding box center [430, 223] width 802 height 414
click at [788, 101] on icon at bounding box center [789, 106] width 6 height 11
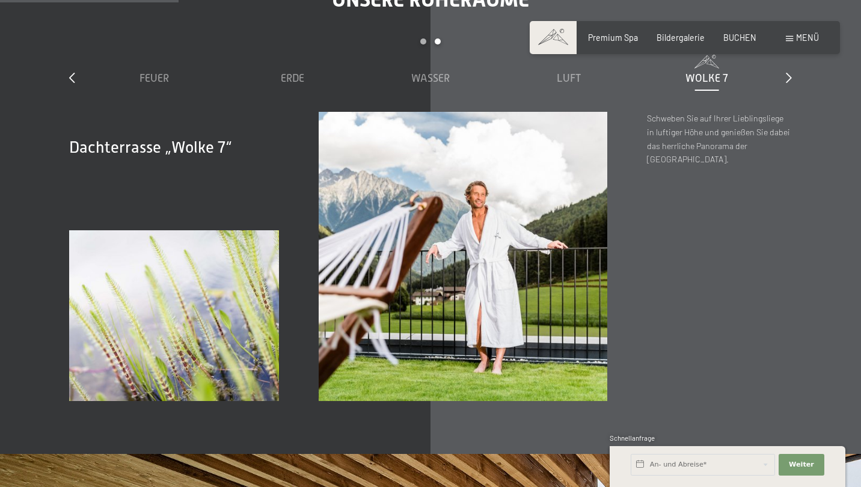
scroll to position [1564, 0]
click at [790, 72] on icon at bounding box center [789, 77] width 6 height 11
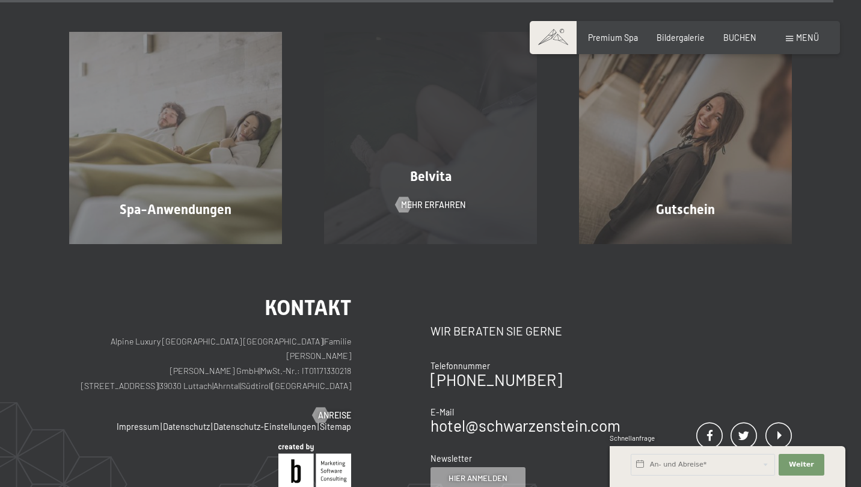
scroll to position [6345, 0]
